Goal: Information Seeking & Learning: Learn about a topic

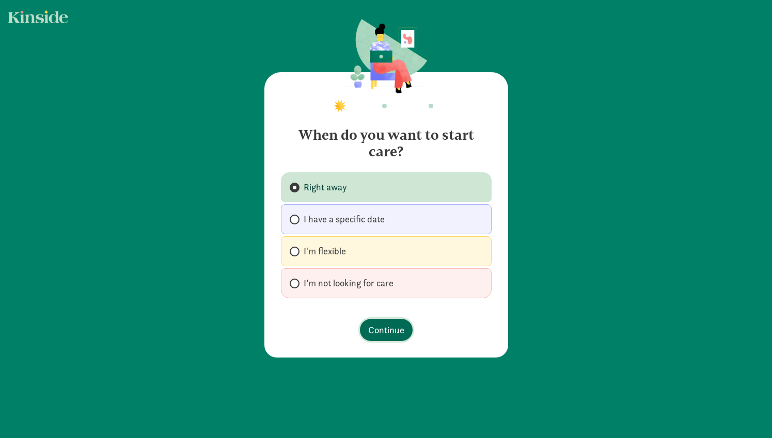
click at [383, 324] on span "Continue" at bounding box center [386, 330] width 36 height 14
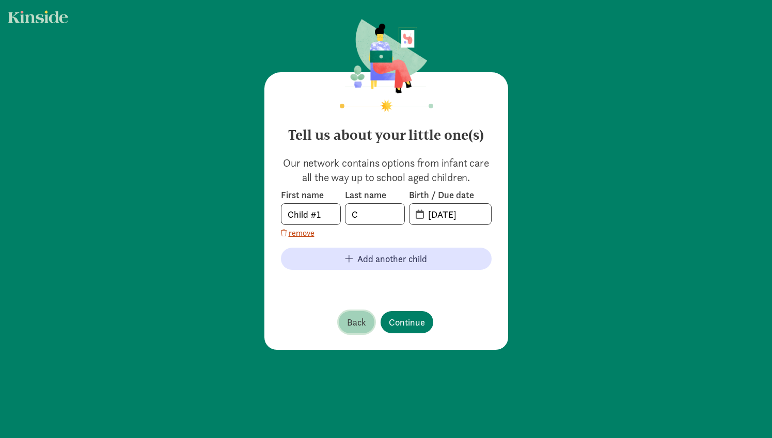
click at [361, 325] on span "Back" at bounding box center [356, 322] width 19 height 14
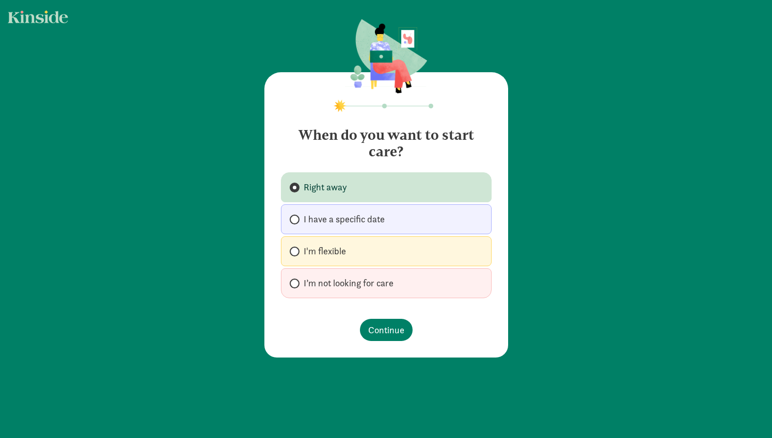
click at [317, 281] on span "I’m not looking for care" at bounding box center [348, 283] width 90 height 12
click at [296, 281] on input "I’m not looking for care" at bounding box center [293, 283] width 7 height 7
radio input "true"
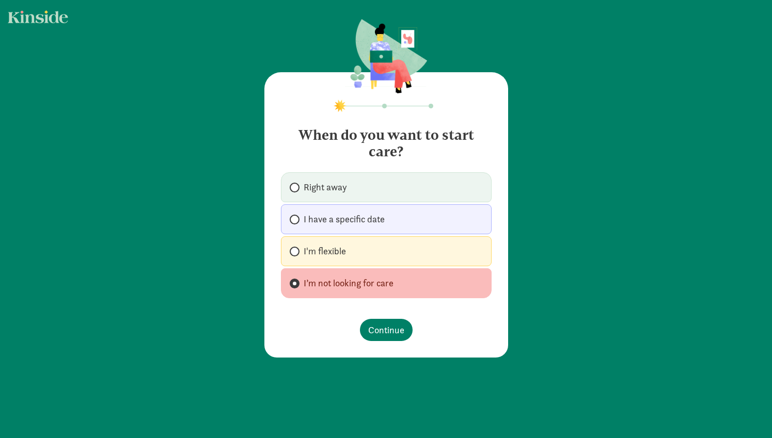
click at [322, 243] on label "I'm flexible" at bounding box center [386, 251] width 211 height 30
click at [296, 248] on input "I'm flexible" at bounding box center [293, 251] width 7 height 7
radio input "true"
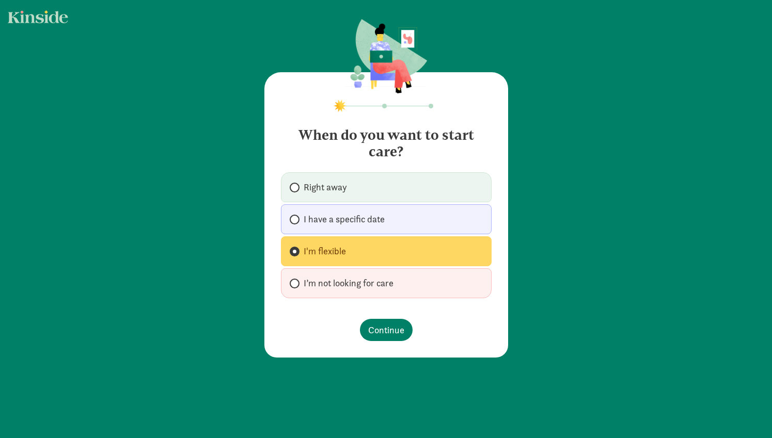
click at [352, 284] on span "I’m not looking for care" at bounding box center [348, 283] width 90 height 12
click at [296, 284] on input "I’m not looking for care" at bounding box center [293, 283] width 7 height 7
radio input "true"
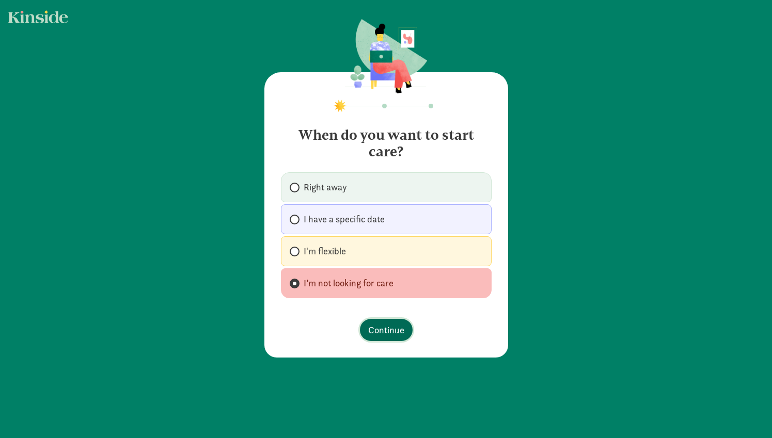
click at [381, 331] on span "Continue" at bounding box center [386, 330] width 36 height 14
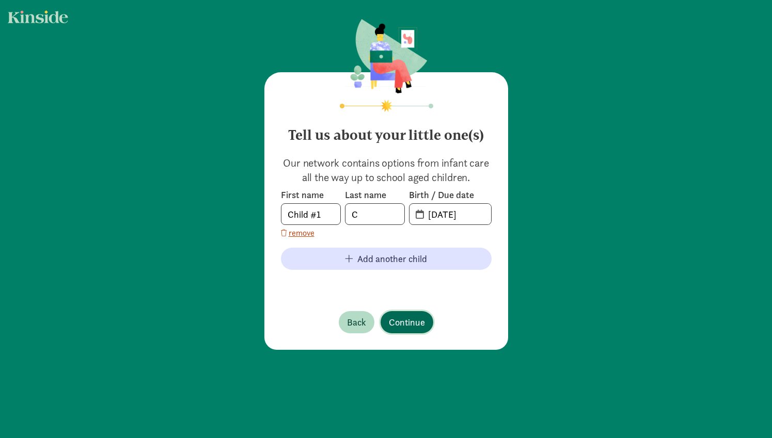
click at [412, 326] on span "Continue" at bounding box center [407, 322] width 36 height 14
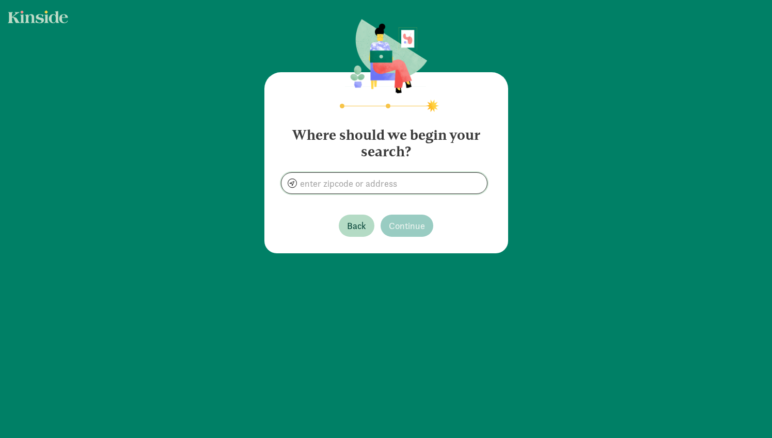
click at [360, 181] on input at bounding box center [383, 183] width 205 height 21
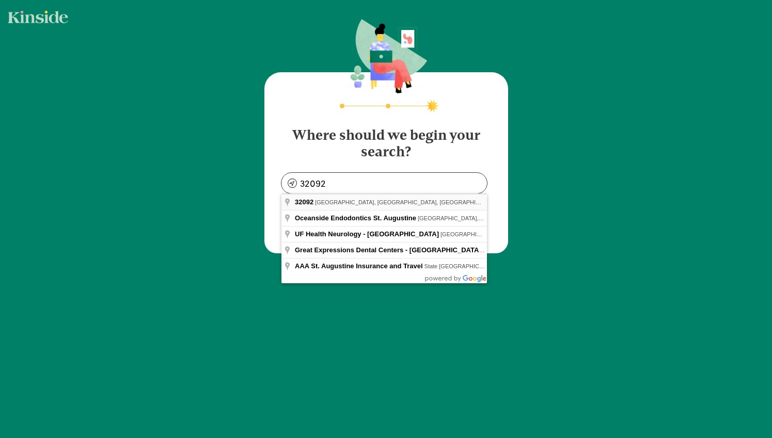
type input "[GEOGRAPHIC_DATA], [GEOGRAPHIC_DATA]"
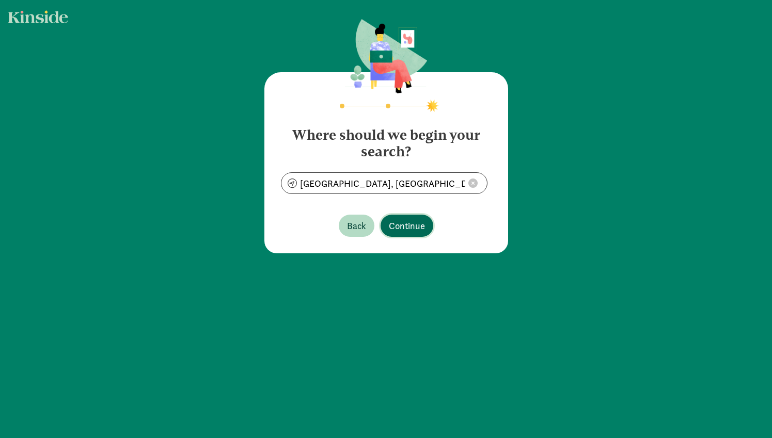
click at [395, 227] on span "Continue" at bounding box center [407, 226] width 36 height 14
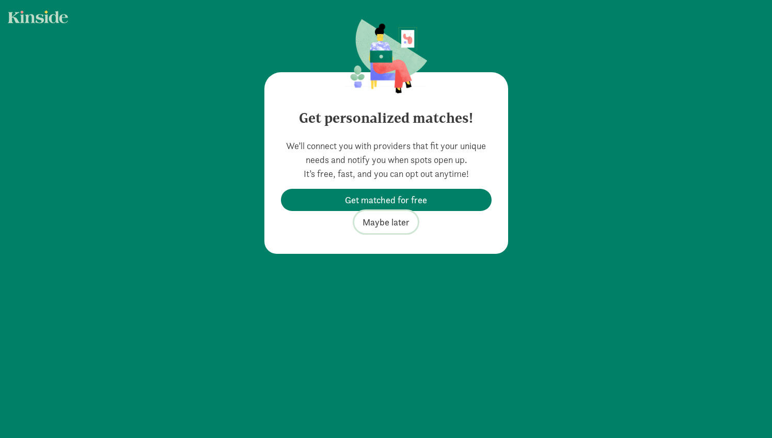
click at [400, 223] on span "Maybe later" at bounding box center [385, 222] width 47 height 14
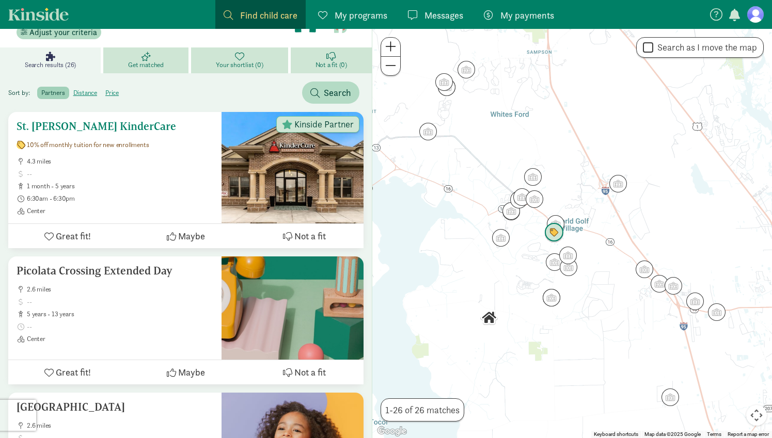
scroll to position [121, 0]
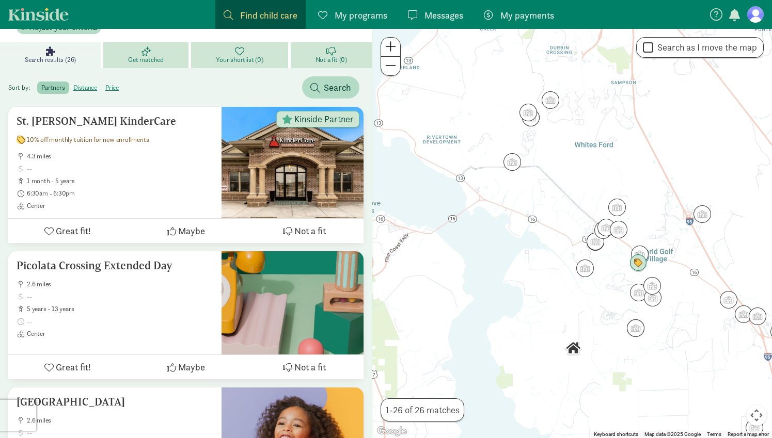
drag, startPoint x: 483, startPoint y: 113, endPoint x: 557, endPoint y: 133, distance: 77.1
click at [569, 143] on div at bounding box center [571, 233] width 399 height 409
click at [529, 116] on img "Click to see details" at bounding box center [531, 118] width 20 height 20
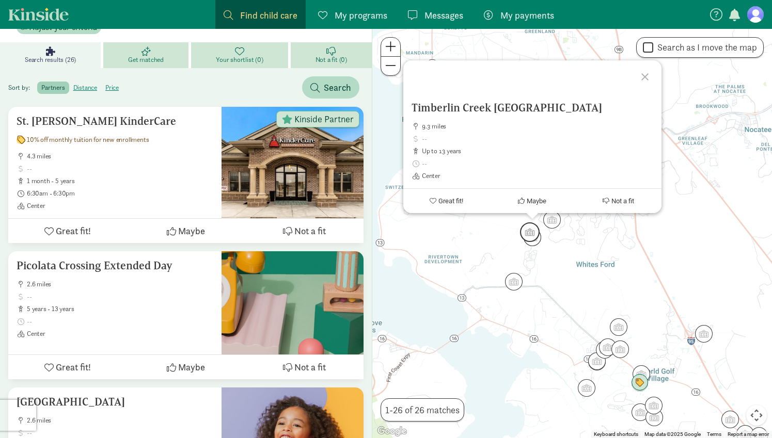
click at [533, 232] on img "Click to see details" at bounding box center [530, 232] width 20 height 20
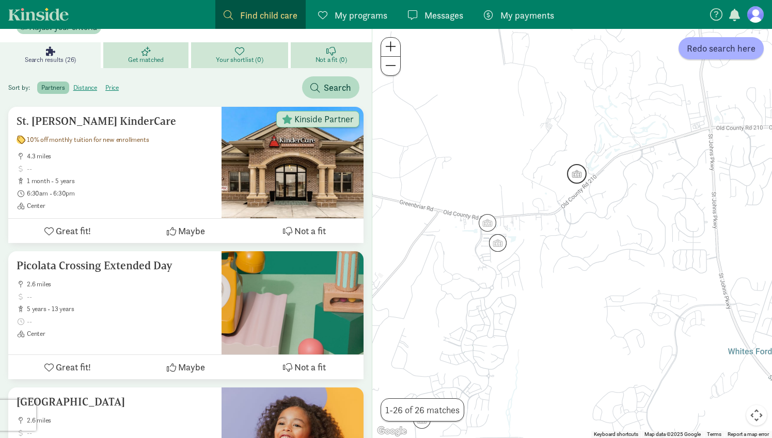
click at [575, 173] on img "Click to see details" at bounding box center [577, 174] width 20 height 20
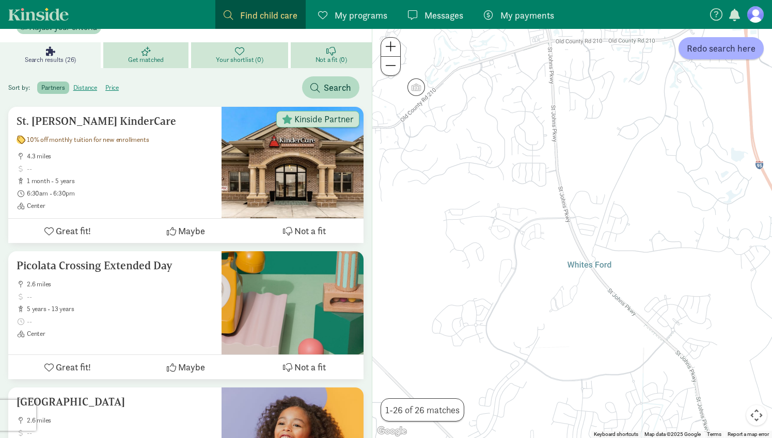
drag, startPoint x: 645, startPoint y: 249, endPoint x: 478, endPoint y: 92, distance: 228.2
click at [478, 92] on div "To navigate, press the arrow keys." at bounding box center [571, 233] width 399 height 409
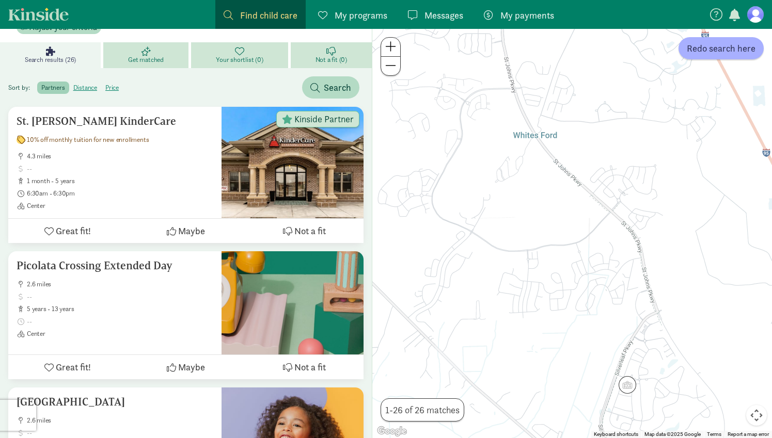
drag, startPoint x: 589, startPoint y: 283, endPoint x: 555, endPoint y: 194, distance: 95.1
click at [534, 152] on div at bounding box center [571, 233] width 399 height 409
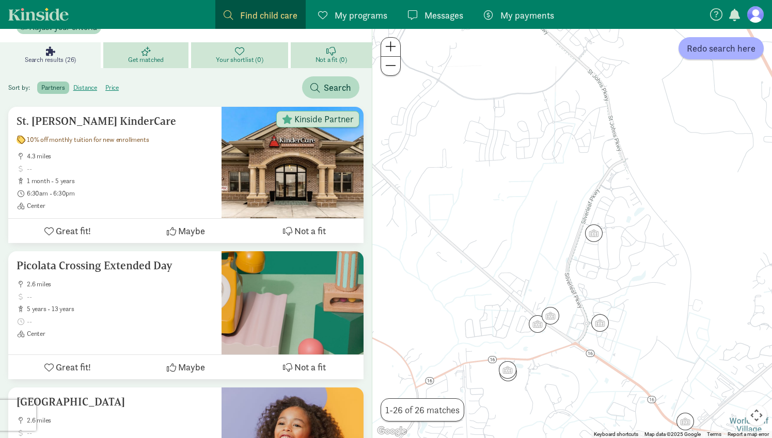
drag, startPoint x: 560, startPoint y: 176, endPoint x: 545, endPoint y: 101, distance: 76.8
click at [545, 101] on div at bounding box center [571, 233] width 399 height 409
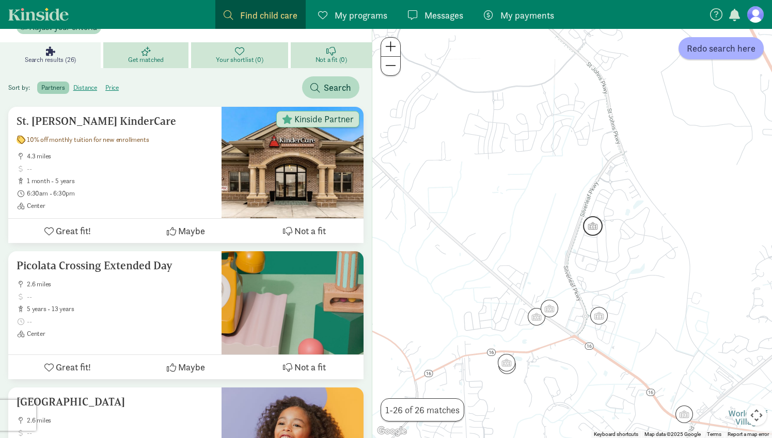
click at [595, 229] on img "Click to see details" at bounding box center [593, 226] width 20 height 20
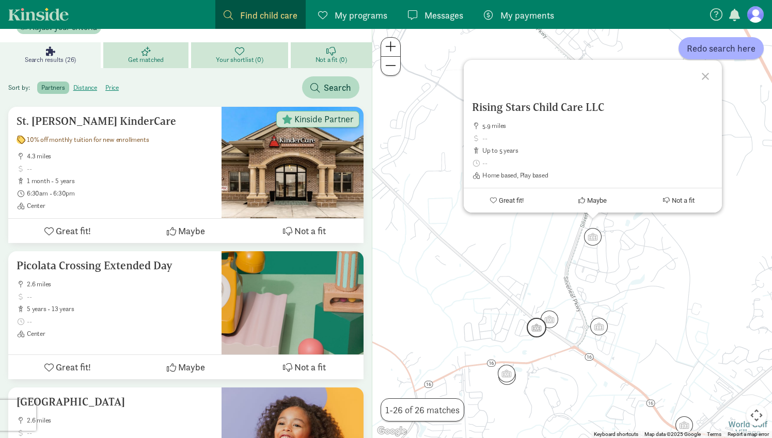
click at [535, 324] on img "Click to see details" at bounding box center [536, 328] width 20 height 20
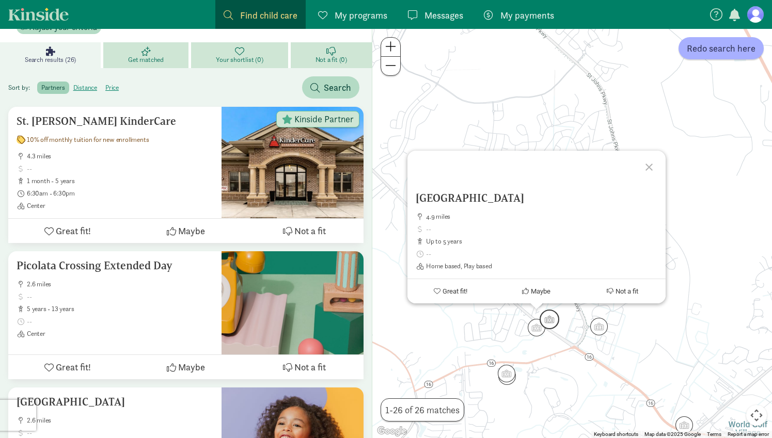
click at [555, 315] on img "Click to see details" at bounding box center [549, 320] width 20 height 20
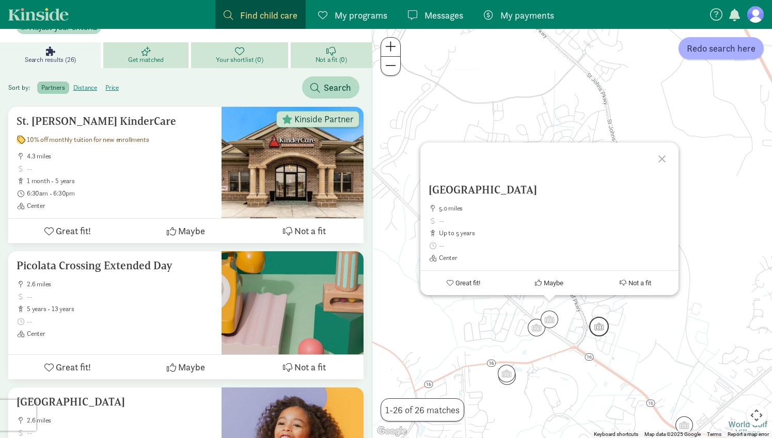
click at [597, 326] on img "Click to see details" at bounding box center [599, 327] width 20 height 20
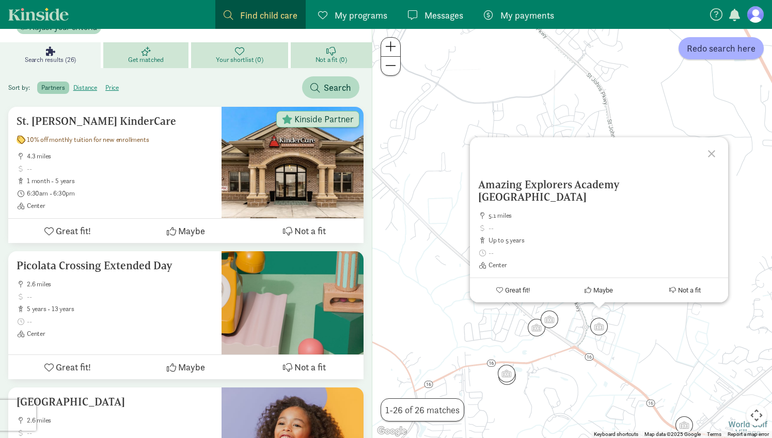
click at [379, 192] on div "To navigate, press the arrow keys. Amazing Explorers Academy [GEOGRAPHIC_DATA] …" at bounding box center [571, 233] width 399 height 409
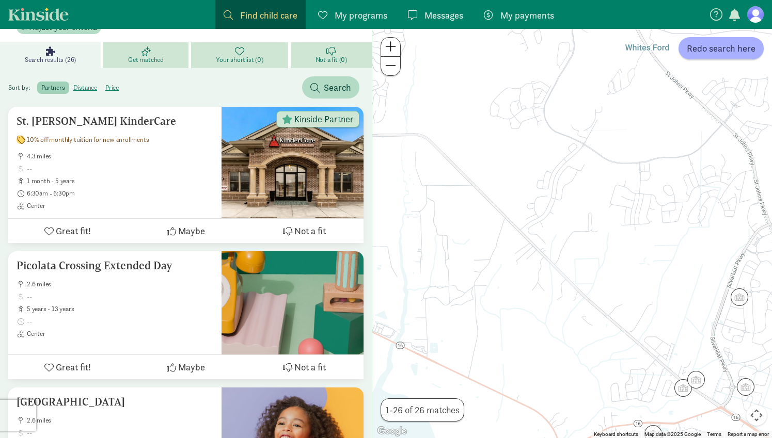
drag, startPoint x: 459, startPoint y: 172, endPoint x: 612, endPoint y: 235, distance: 165.4
click at [612, 235] on div at bounding box center [571, 233] width 399 height 409
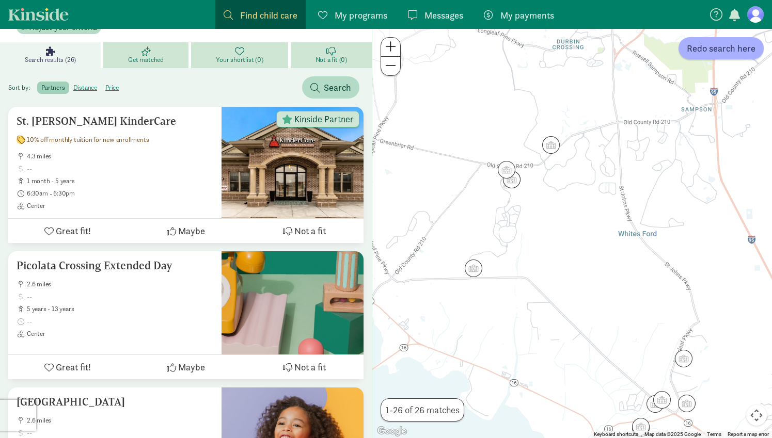
drag, startPoint x: 470, startPoint y: 197, endPoint x: 517, endPoint y: 194, distance: 47.1
click at [528, 287] on div at bounding box center [571, 233] width 399 height 409
click at [471, 273] on img "Click to see details" at bounding box center [473, 269] width 20 height 20
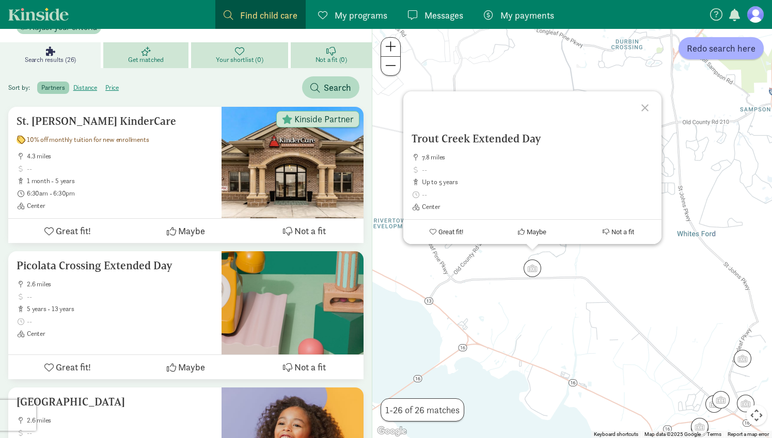
click at [643, 104] on div at bounding box center [646, 106] width 30 height 30
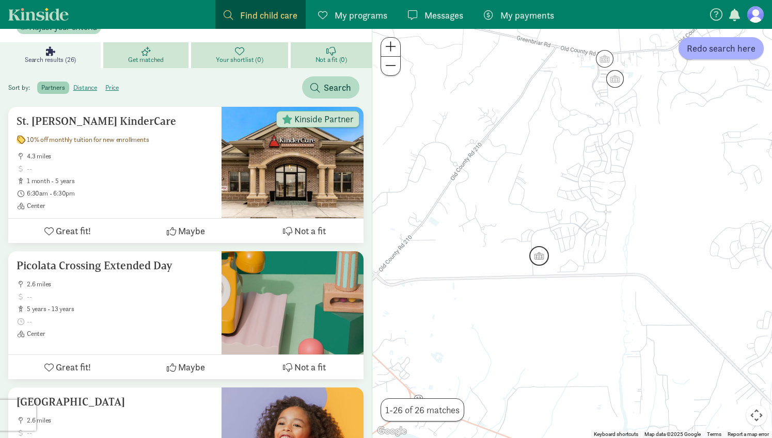
click at [541, 256] on img "Click to see details" at bounding box center [539, 256] width 20 height 20
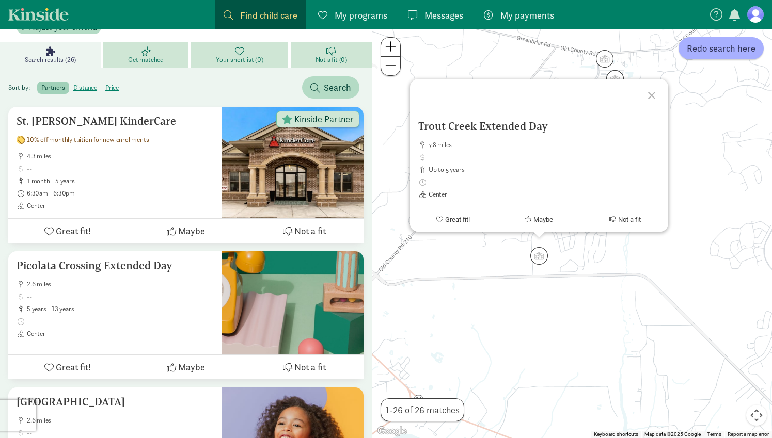
click at [651, 92] on div at bounding box center [653, 94] width 30 height 30
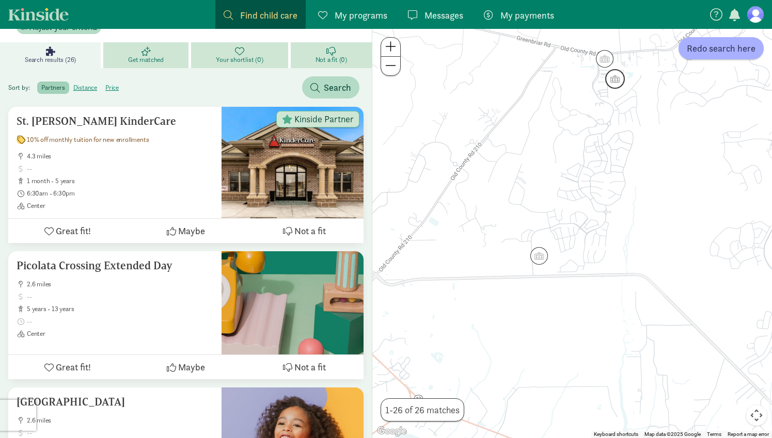
click at [605, 78] on img "Click to see details" at bounding box center [615, 79] width 20 height 20
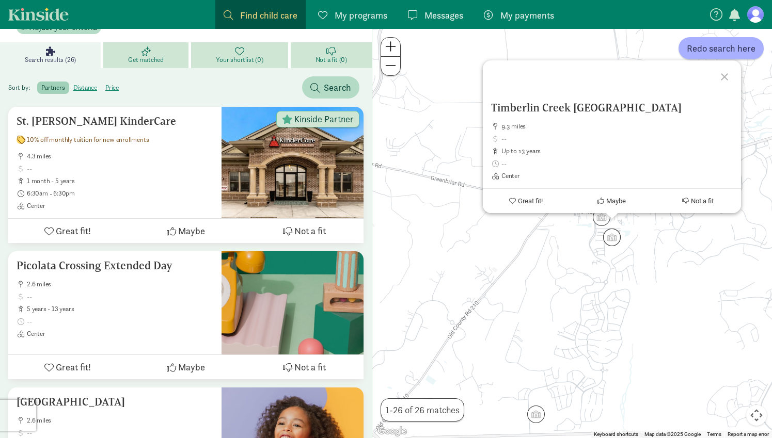
click at [724, 77] on div at bounding box center [726, 75] width 30 height 30
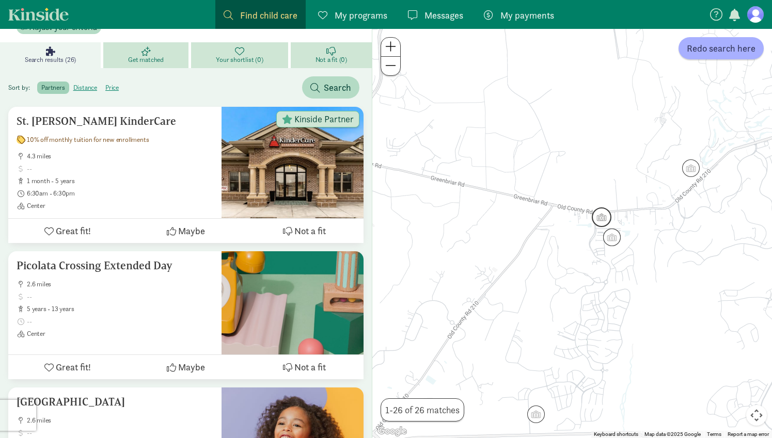
click at [599, 217] on img "Click to see details" at bounding box center [601, 217] width 20 height 20
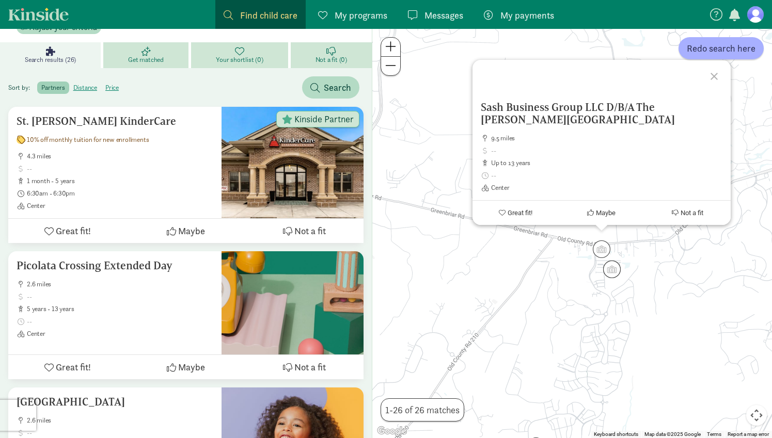
click at [713, 80] on div at bounding box center [715, 75] width 30 height 30
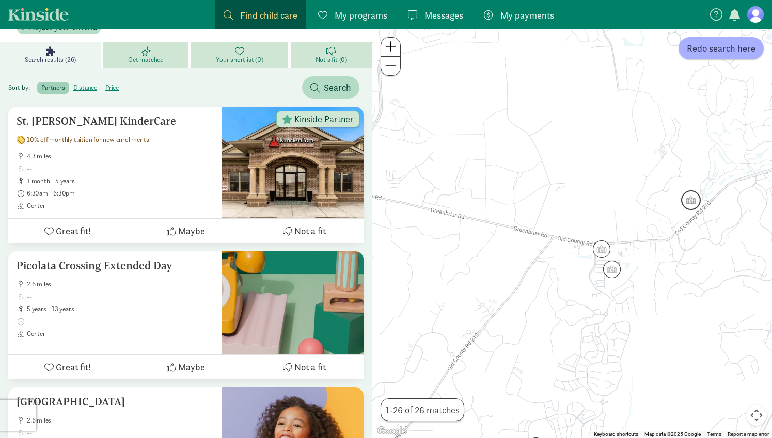
click at [694, 196] on img "Click to see details" at bounding box center [691, 200] width 20 height 20
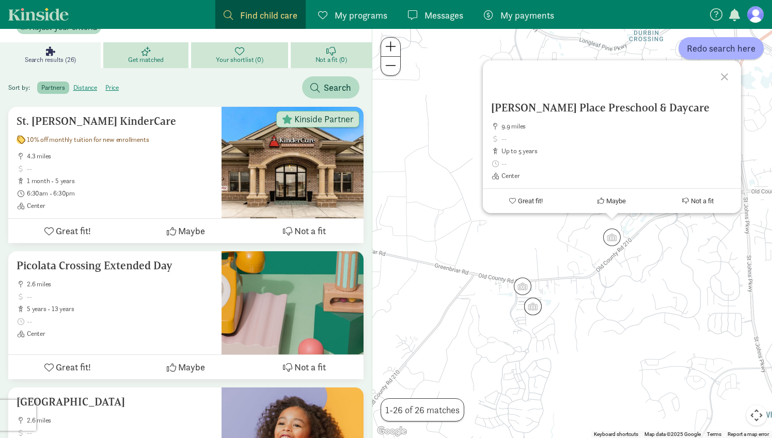
click at [720, 78] on div at bounding box center [726, 75] width 30 height 30
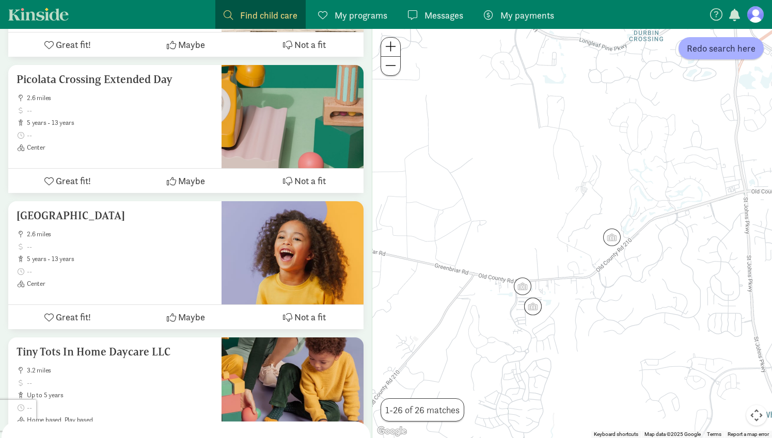
scroll to position [493, 0]
